Goal: Information Seeking & Learning: Check status

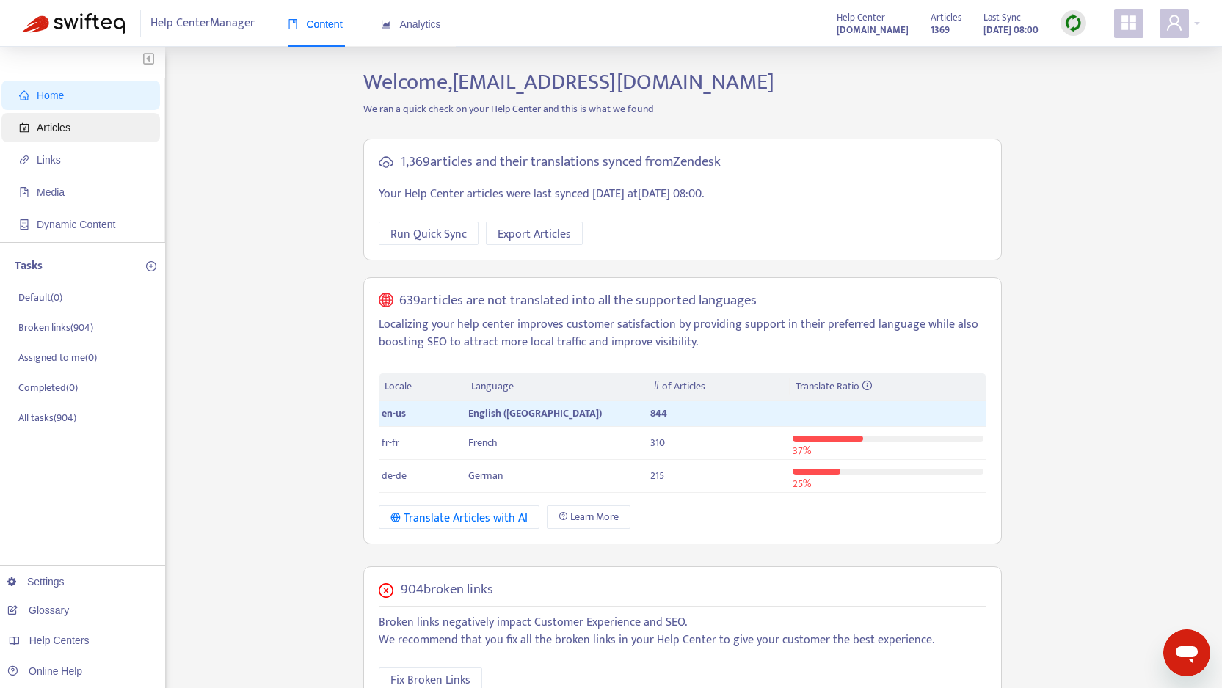
click at [73, 128] on span "Articles" at bounding box center [83, 127] width 129 height 29
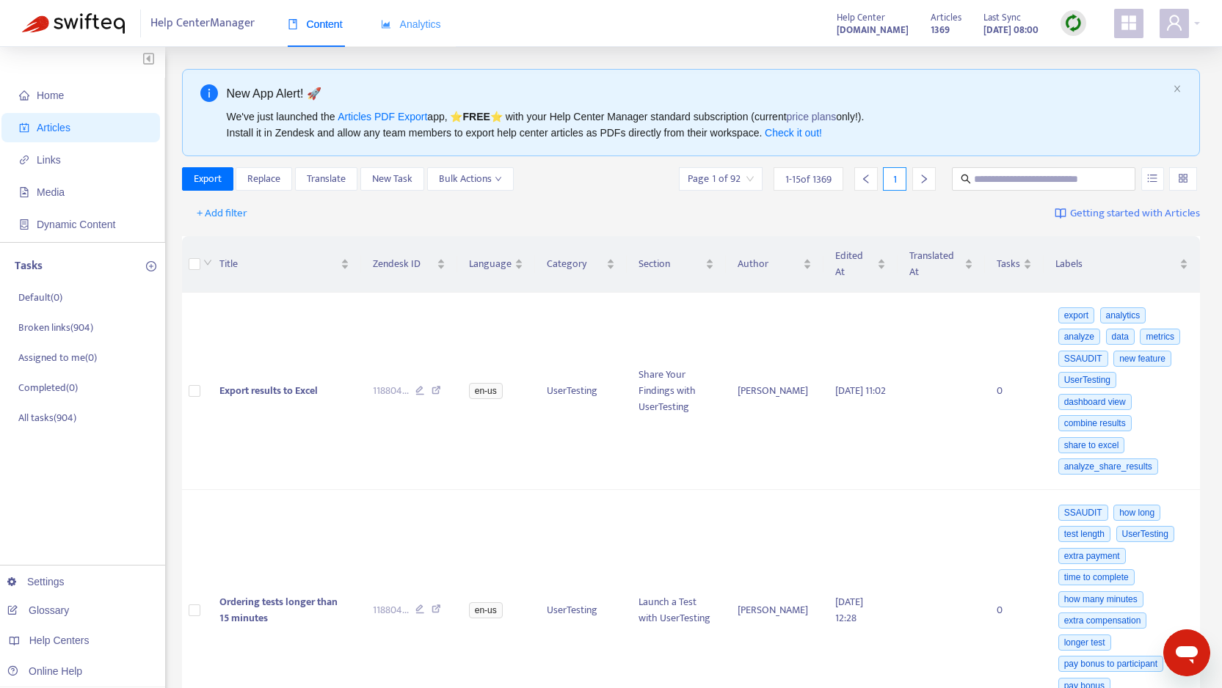
click at [417, 32] on div "Analytics" at bounding box center [411, 24] width 60 height 45
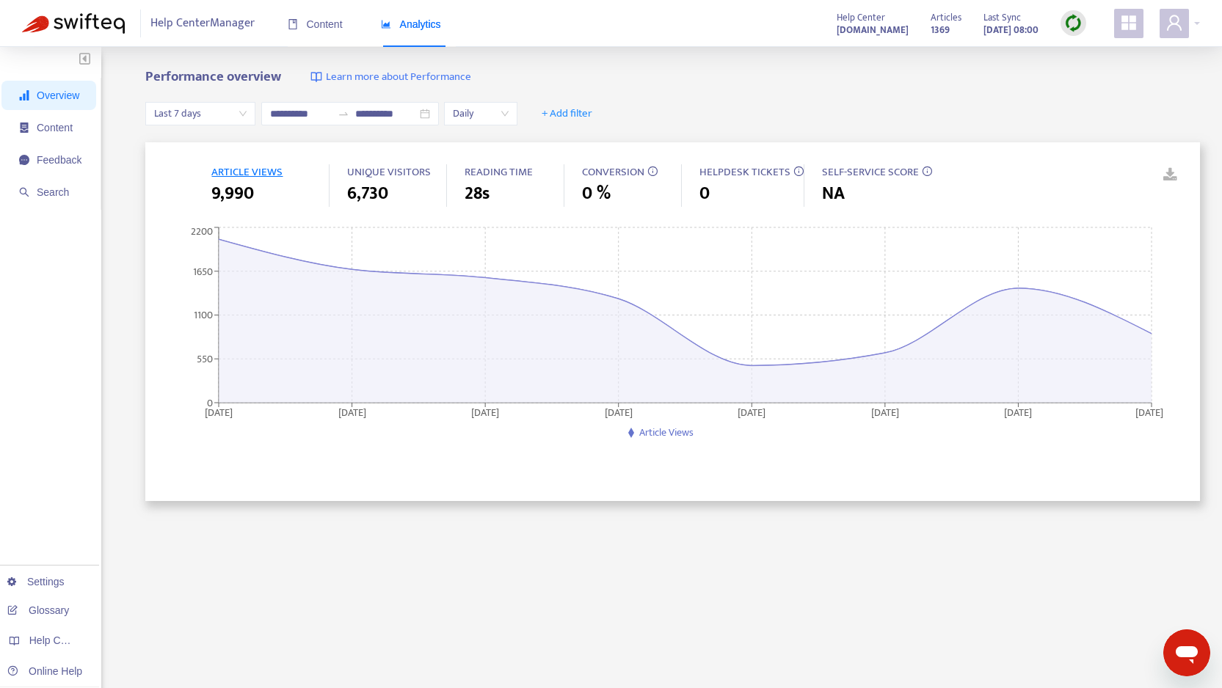
click at [224, 110] on span "Last 7 days" at bounding box center [200, 114] width 92 height 22
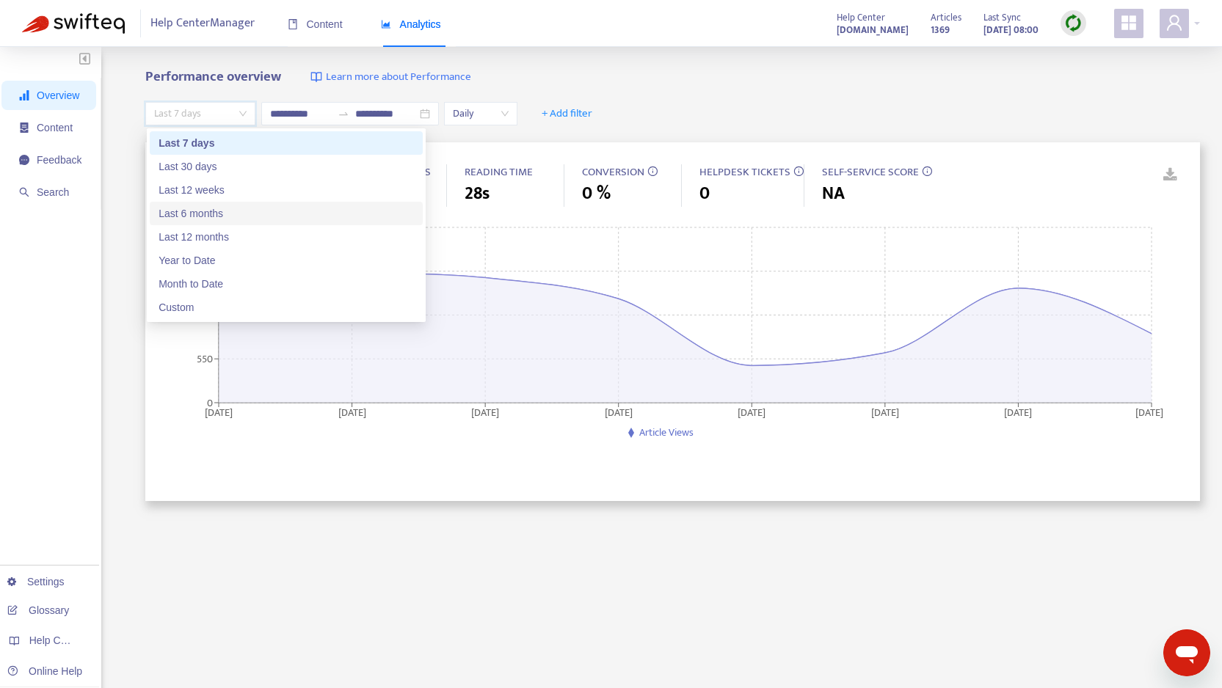
click at [205, 216] on div "Last 6 months" at bounding box center [286, 214] width 255 height 16
type input "**********"
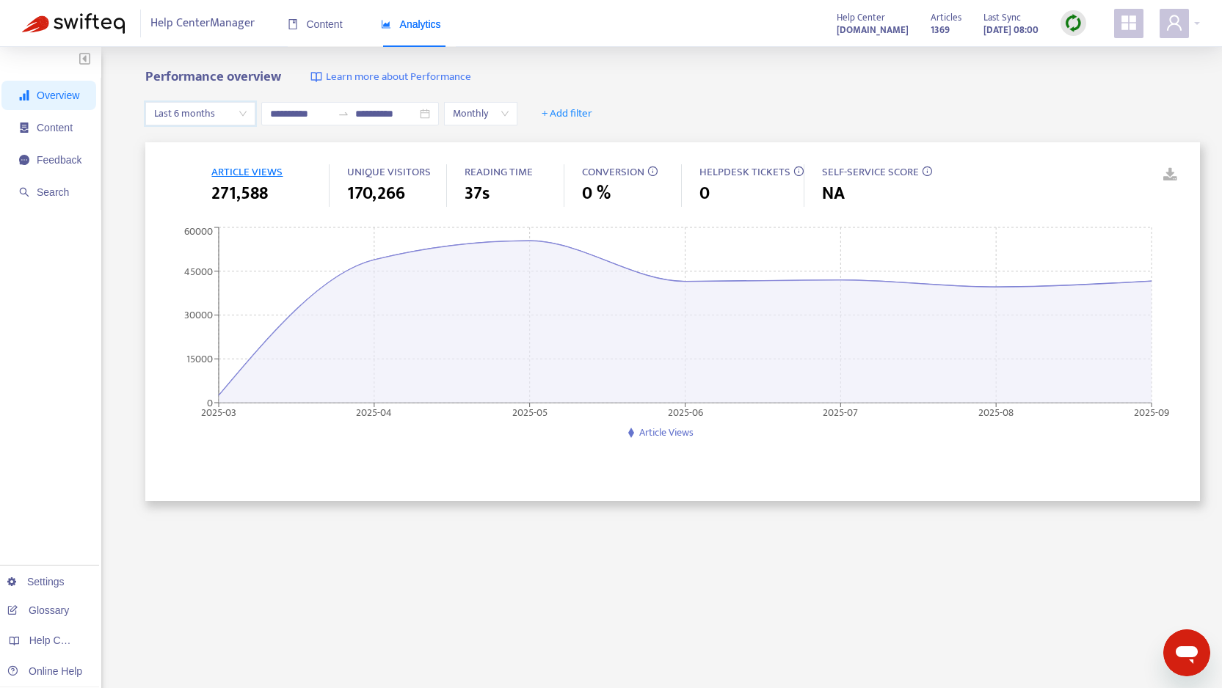
click at [236, 168] on span "ARTICLE VIEWS" at bounding box center [246, 172] width 71 height 18
click at [258, 164] on span "ARTICLE VIEWS" at bounding box center [246, 172] width 71 height 18
click at [71, 124] on span "Content" at bounding box center [55, 128] width 36 height 12
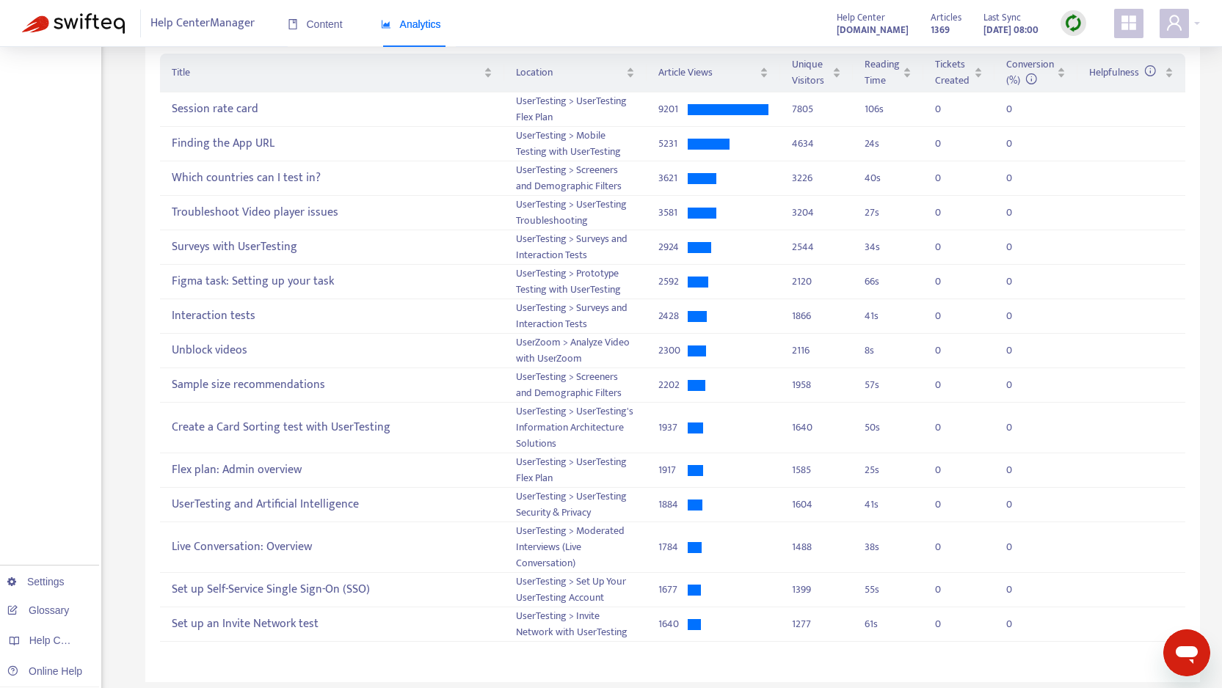
scroll to position [168, 0]
